Goal: Find specific page/section

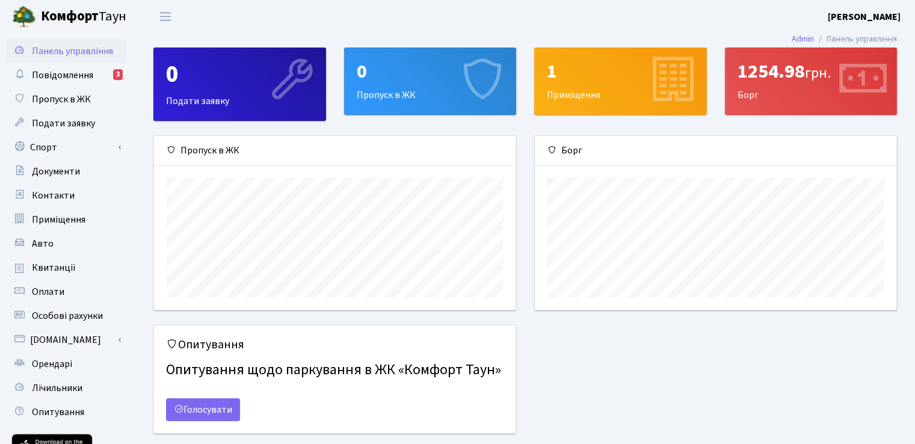
scroll to position [173, 361]
click at [73, 79] on span "Повідомлення" at bounding box center [62, 75] width 61 height 13
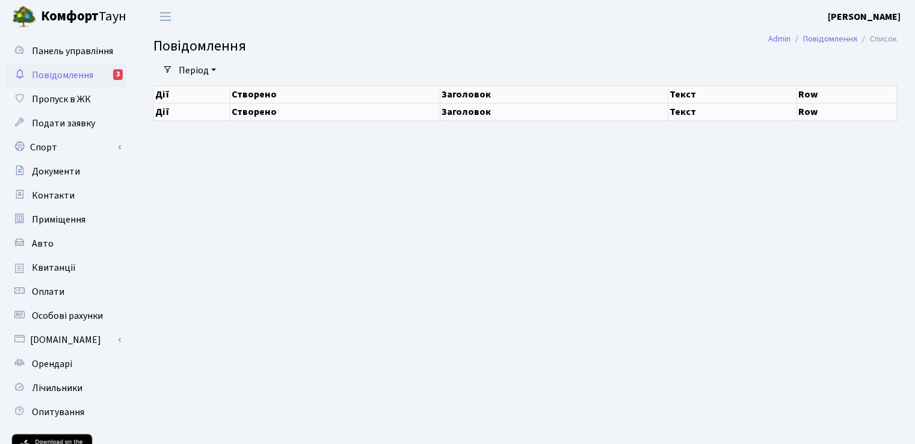
select select "25"
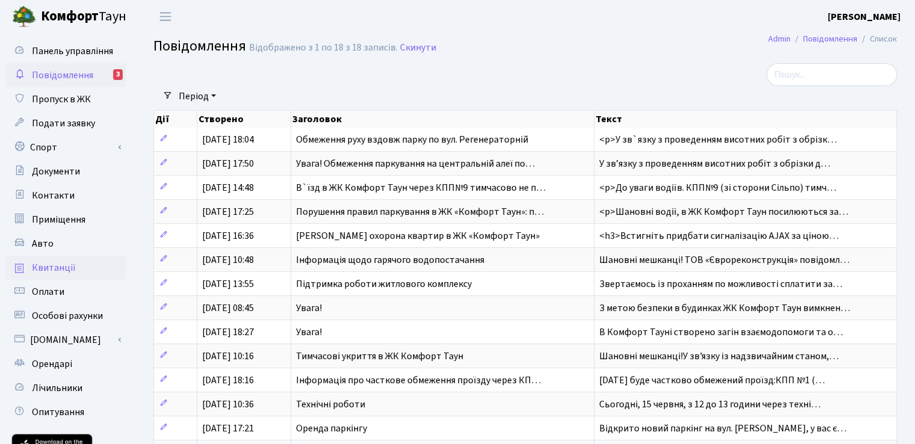
click at [61, 267] on span "Квитанції" at bounding box center [54, 267] width 44 height 13
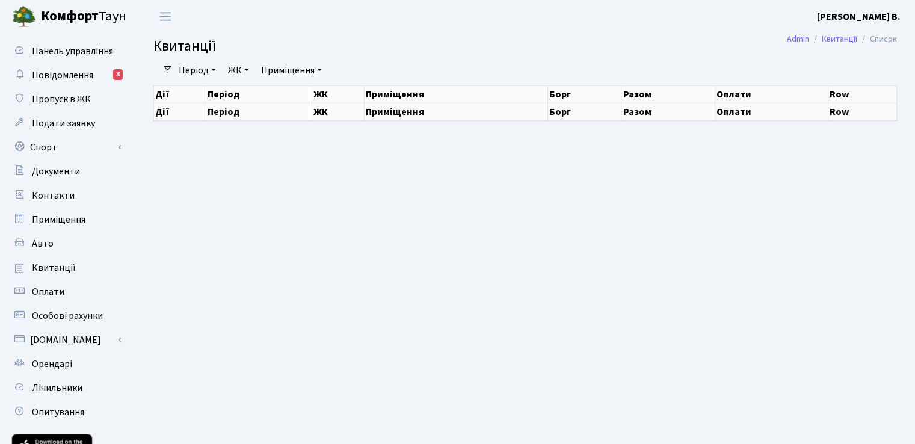
select select "25"
